Goal: Register for event/course

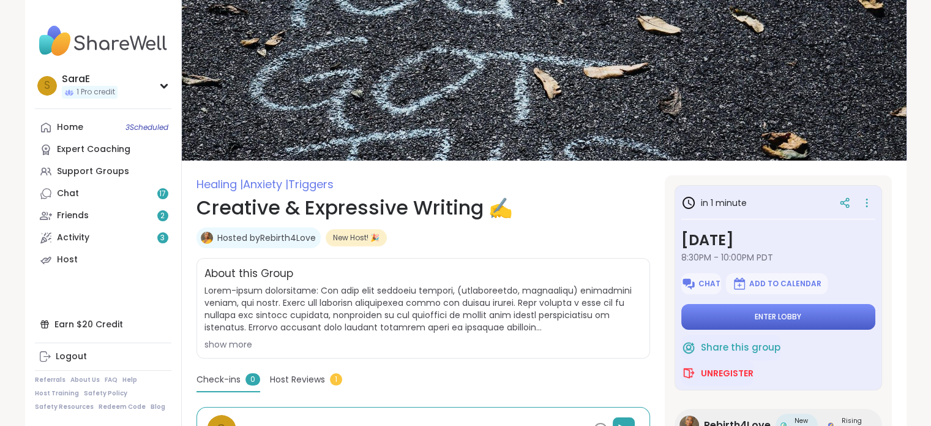
click at [780, 321] on button "Enter lobby" at bounding box center [779, 317] width 194 height 26
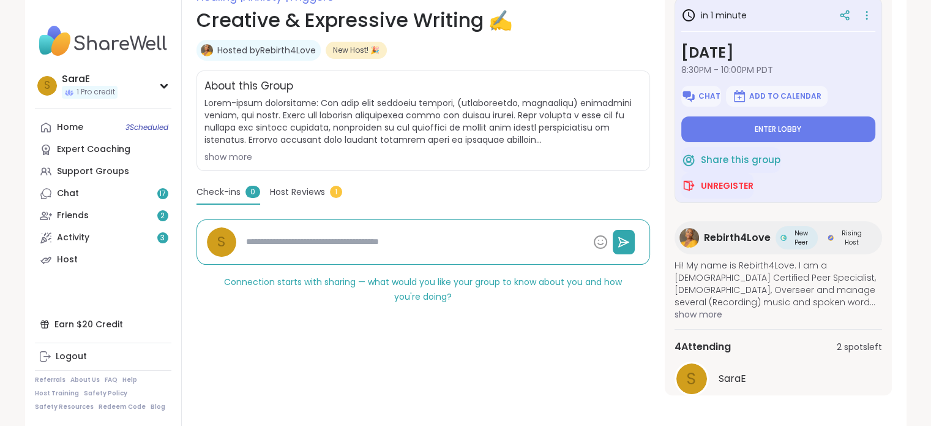
scroll to position [191, 0]
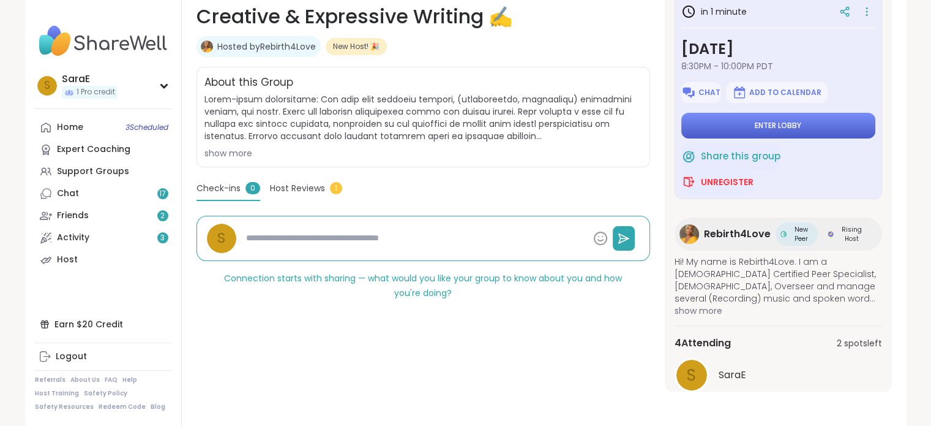
click at [786, 124] on span "Enter lobby" at bounding box center [778, 126] width 47 height 10
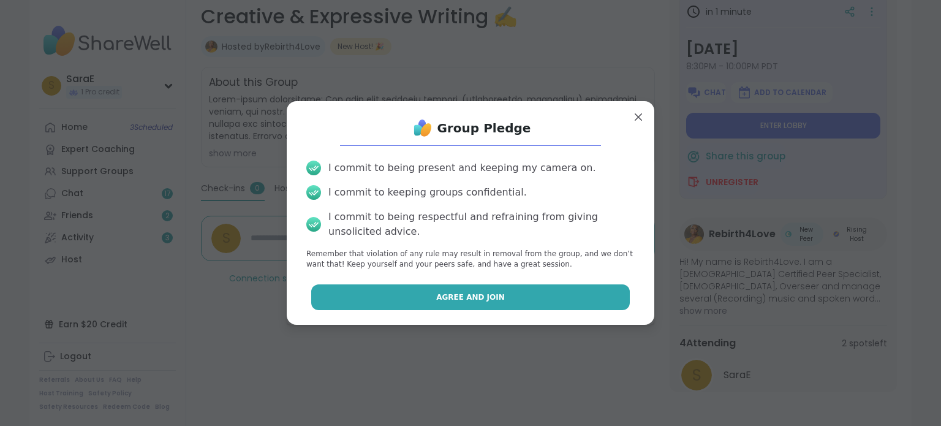
click at [436, 296] on span "Agree and Join" at bounding box center [470, 297] width 69 height 11
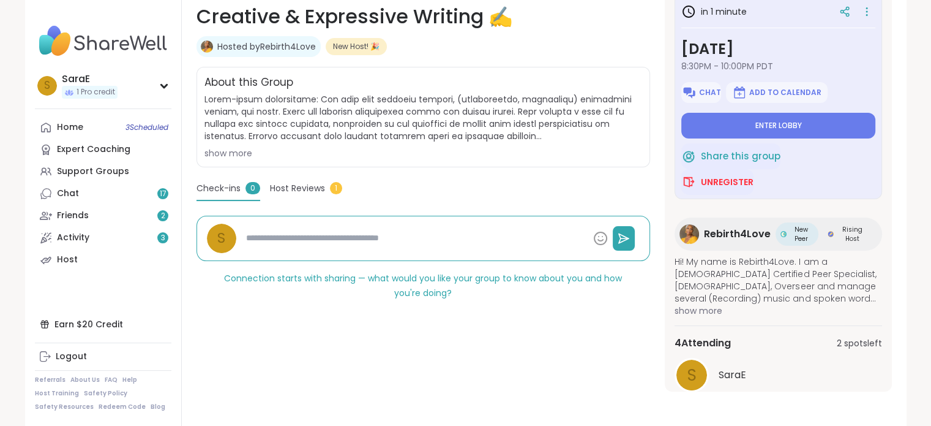
type textarea "*"
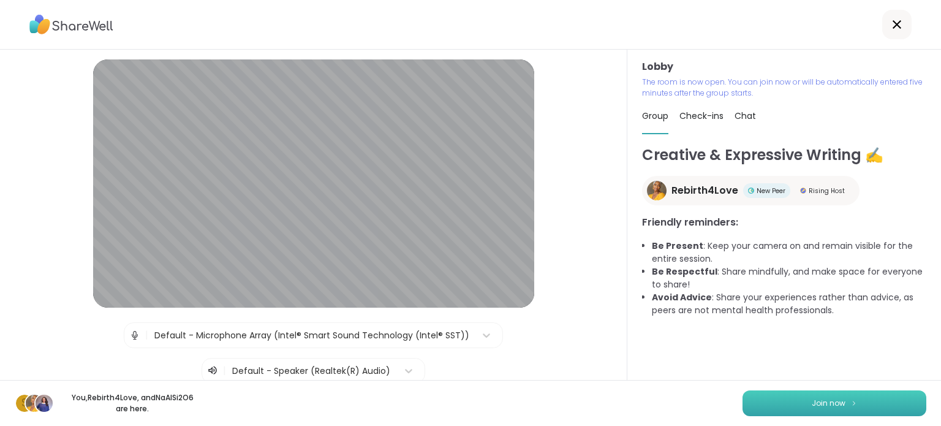
click at [791, 404] on button "Join now" at bounding box center [834, 403] width 184 height 26
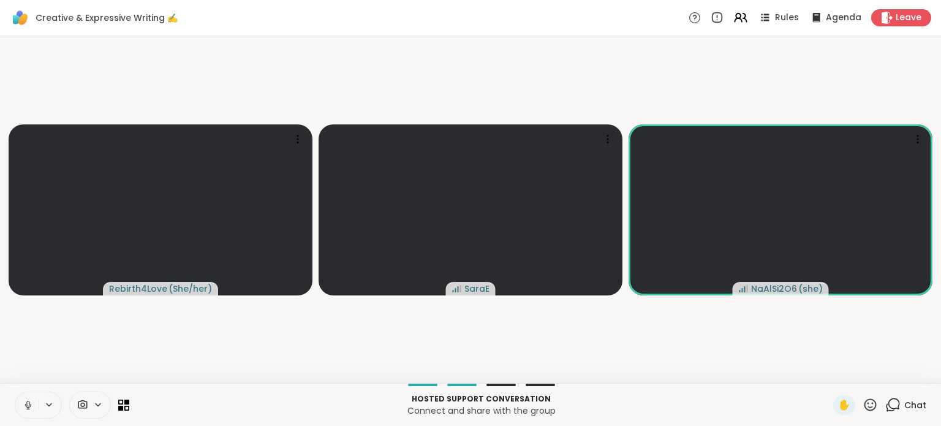
click at [32, 407] on icon at bounding box center [28, 404] width 11 height 11
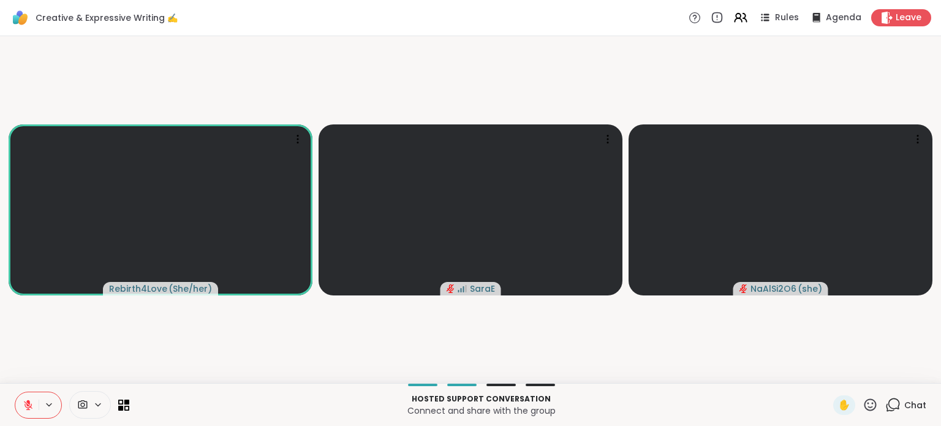
click at [27, 407] on icon at bounding box center [28, 405] width 9 height 9
